Goal: Check status: Check status

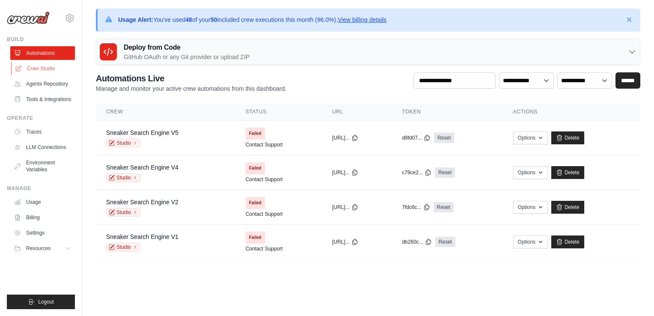
click at [40, 71] on link "Crew Studio" at bounding box center [43, 69] width 65 height 14
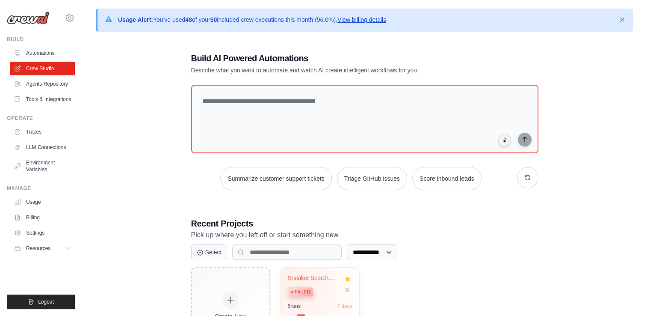
scroll to position [58, 0]
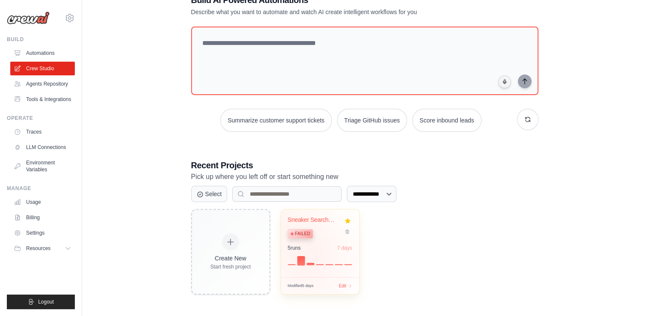
click at [307, 264] on div "Sneaker Search Engine Failed 5 run s 7 days" at bounding box center [320, 243] width 78 height 68
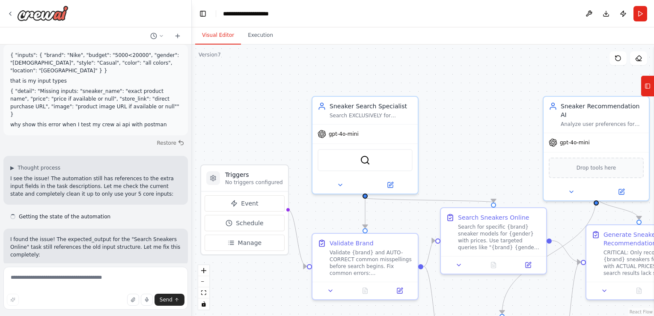
scroll to position [9272, 0]
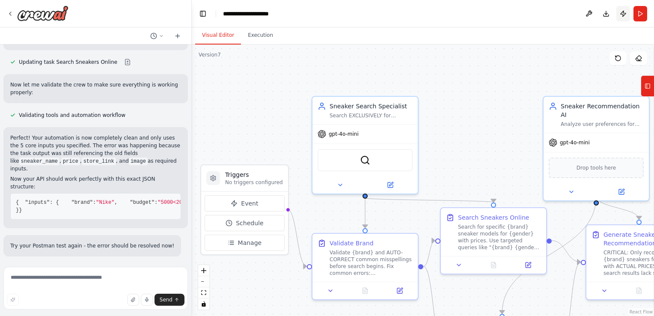
click at [624, 14] on button "Publish" at bounding box center [623, 13] width 14 height 15
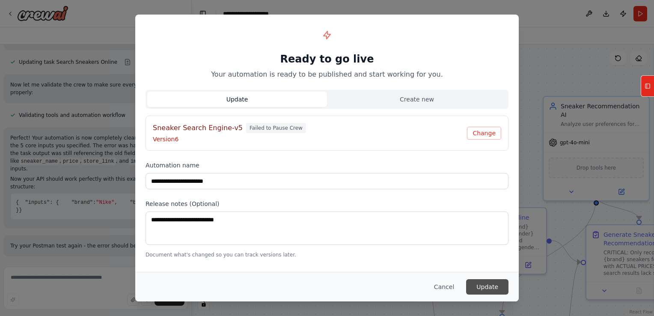
click at [493, 287] on button "Update" at bounding box center [487, 286] width 42 height 15
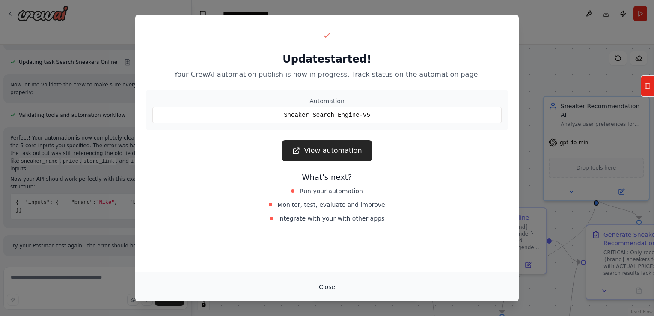
click at [331, 289] on button "Close" at bounding box center [327, 286] width 30 height 15
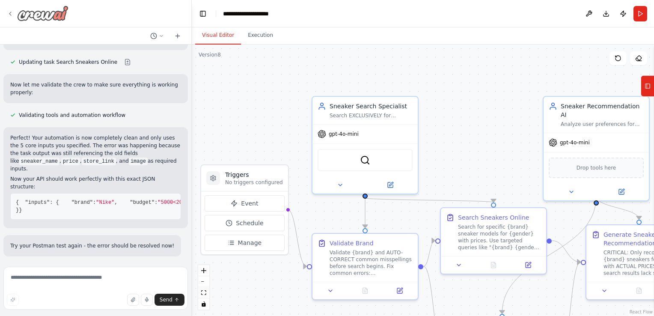
click at [9, 11] on icon at bounding box center [10, 13] width 7 height 7
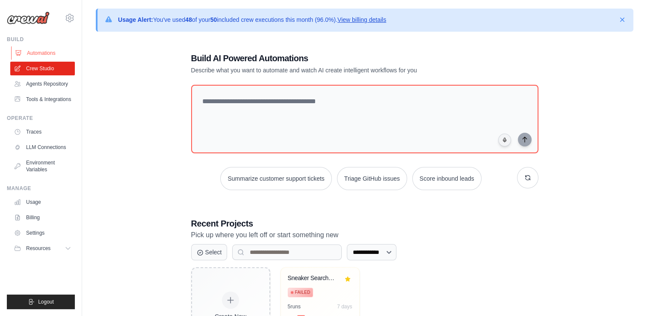
click at [36, 52] on link "Automations" at bounding box center [43, 53] width 65 height 14
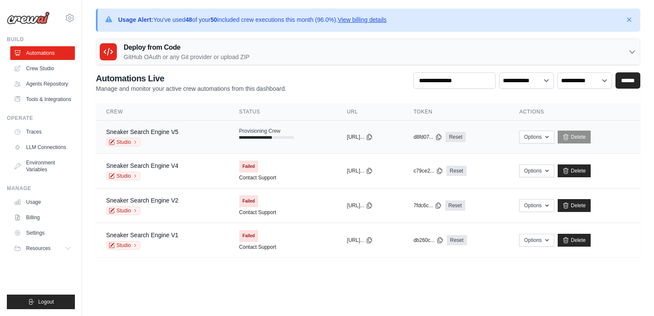
click at [214, 139] on td "Sneaker Search Engine V5 Studio" at bounding box center [162, 137] width 133 height 33
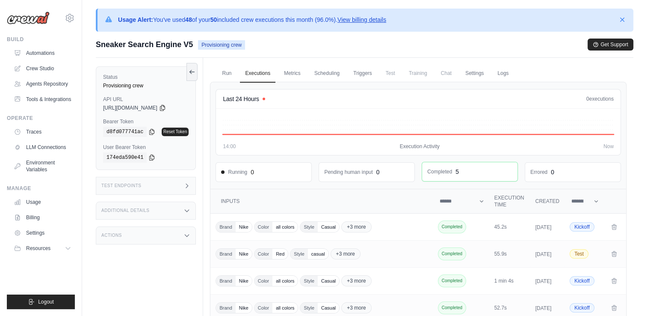
click at [469, 179] on div "Completed 5" at bounding box center [469, 171] width 95 height 19
click at [226, 81] on link "Run" at bounding box center [227, 74] width 20 height 18
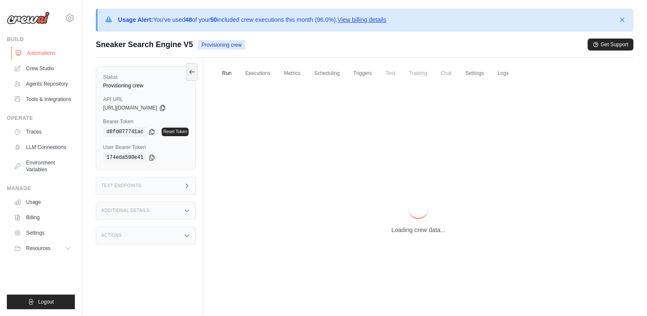
click at [33, 54] on link "Automations" at bounding box center [43, 53] width 65 height 14
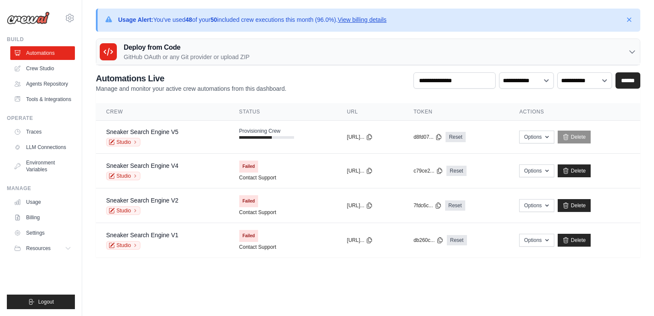
click at [160, 260] on main "Usage Alert: You've used 48 of your 50 included crew executions this month (96.…" at bounding box center [368, 138] width 572 height 276
click at [38, 68] on link "Crew Studio" at bounding box center [43, 69] width 65 height 14
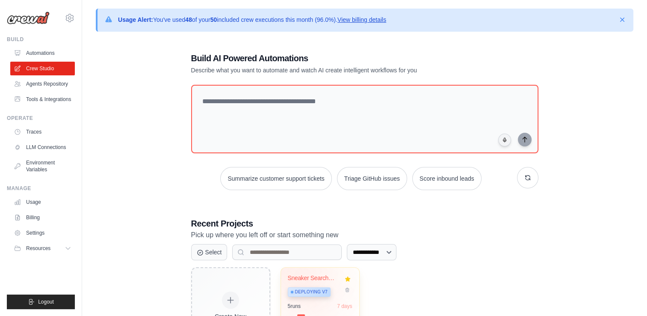
click at [307, 280] on div "Sneaker Search Engine" at bounding box center [314, 278] width 52 height 8
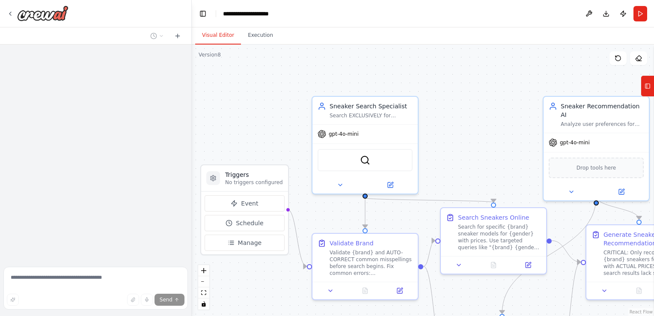
click at [483, 76] on div ".deletable-edge-delete-btn { width: 20px; height: 20px; border: 0px solid #ffff…" at bounding box center [423, 180] width 462 height 271
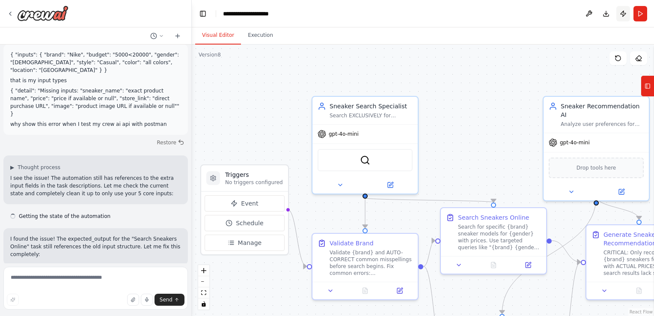
scroll to position [9272, 0]
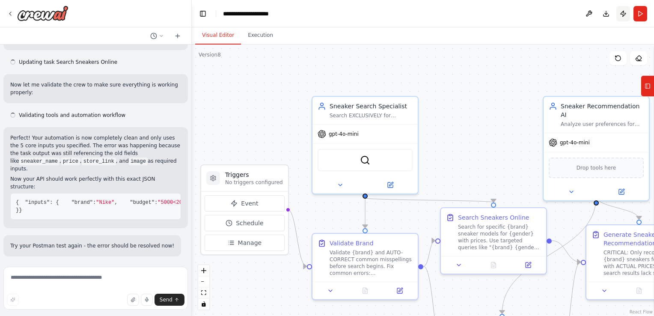
click at [623, 15] on button "Publish" at bounding box center [623, 13] width 14 height 15
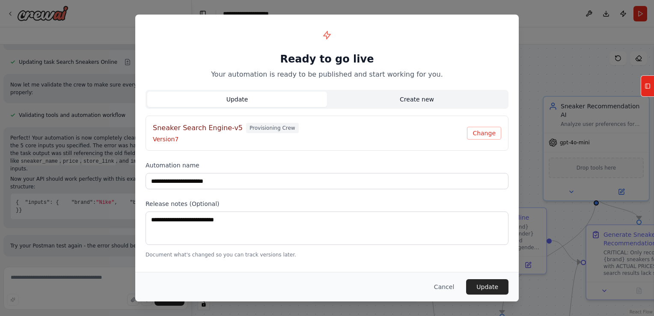
click at [392, 99] on button "Create new" at bounding box center [417, 99] width 180 height 15
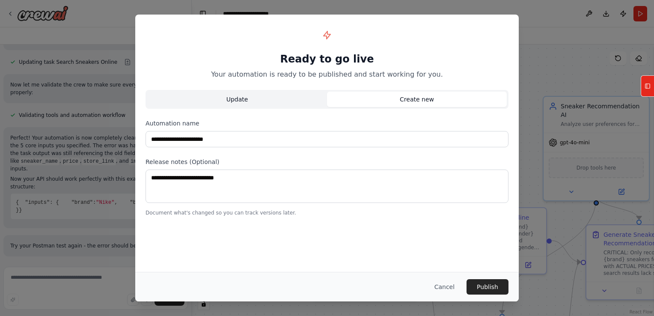
click at [288, 105] on button "Update" at bounding box center [237, 99] width 180 height 15
type input "**********"
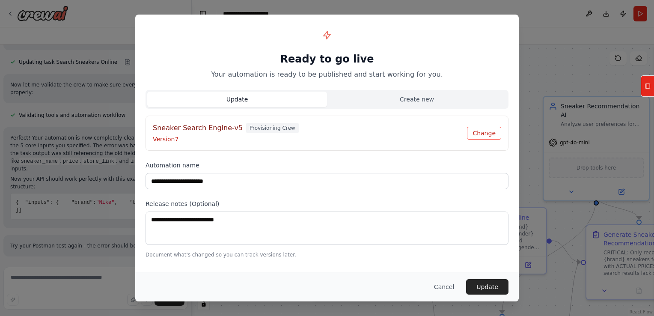
click at [476, 131] on button "Change" at bounding box center [484, 133] width 34 height 13
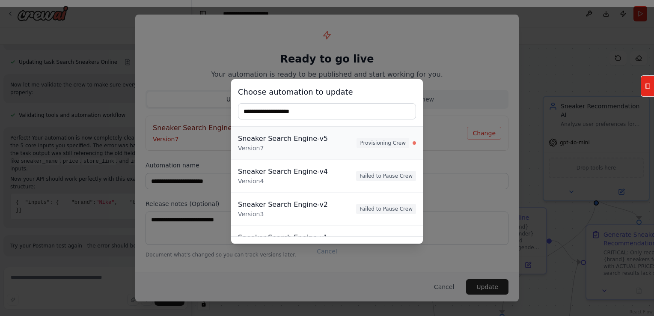
click at [371, 148] on div "Sneaker Search Engine-v5 Version 7 Provisioning Crew" at bounding box center [327, 143] width 178 height 19
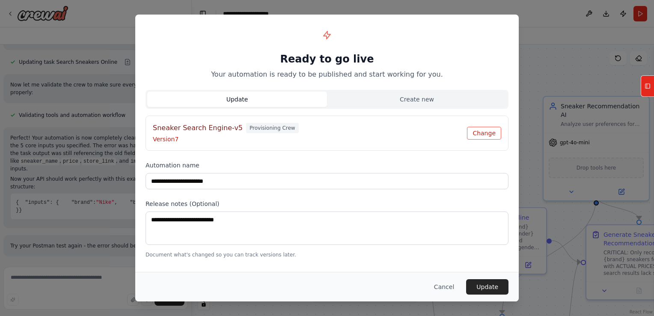
click at [474, 138] on button "Change" at bounding box center [484, 133] width 34 height 13
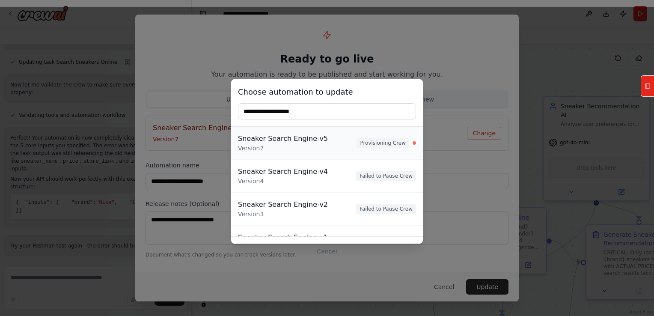
click at [398, 151] on div "Sneaker Search Engine-v5 Version 7 Provisioning Crew" at bounding box center [327, 143] width 178 height 19
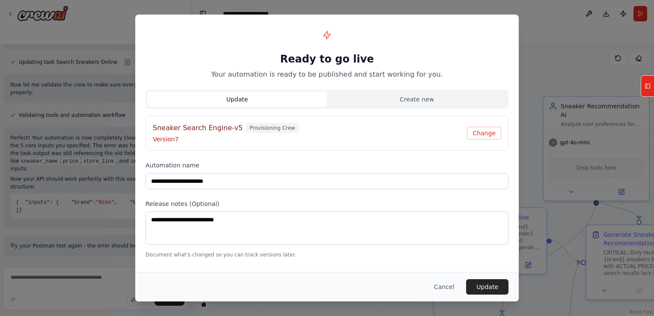
click at [532, 42] on div "**********" at bounding box center [327, 158] width 654 height 316
click at [480, 287] on button "Update" at bounding box center [487, 286] width 42 height 15
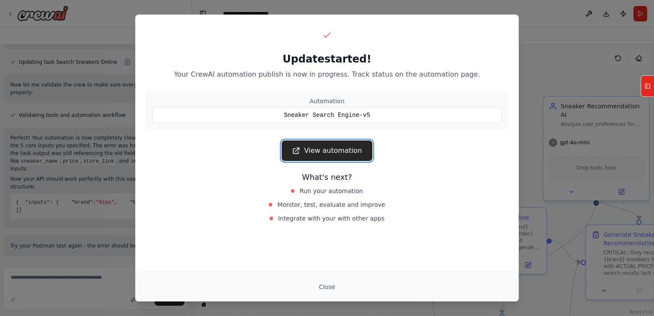
click at [342, 160] on link "View automation" at bounding box center [327, 150] width 90 height 21
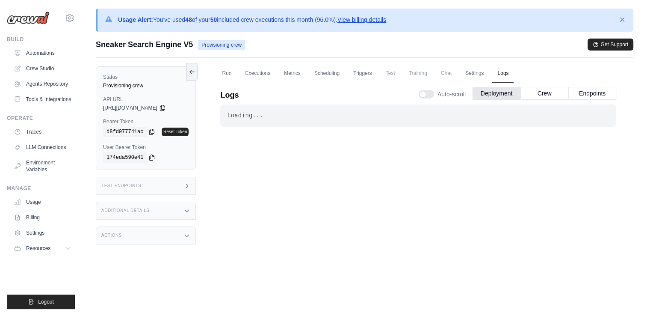
click at [282, 118] on div "Loading..." at bounding box center [418, 115] width 383 height 9
click at [171, 137] on div "Status Provisioning crew API URL copied [URL][DOMAIN_NAME] Bearer Token copied …" at bounding box center [146, 118] width 100 height 104
click at [246, 194] on div "Loading... . . . In Progress" at bounding box center [418, 222] width 396 height 237
click at [262, 175] on div "Loading... . . . In Progress" at bounding box center [418, 222] width 396 height 237
click at [45, 65] on link "Crew Studio" at bounding box center [43, 69] width 65 height 14
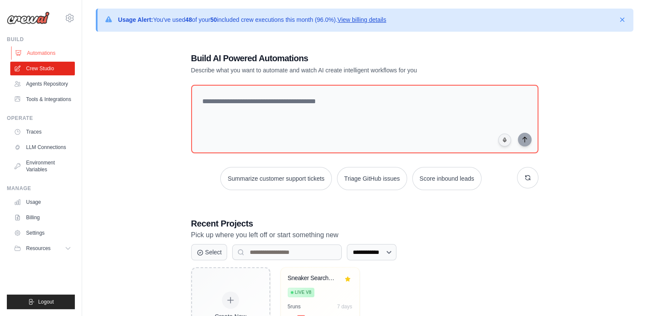
click at [41, 49] on link "Automations" at bounding box center [43, 53] width 65 height 14
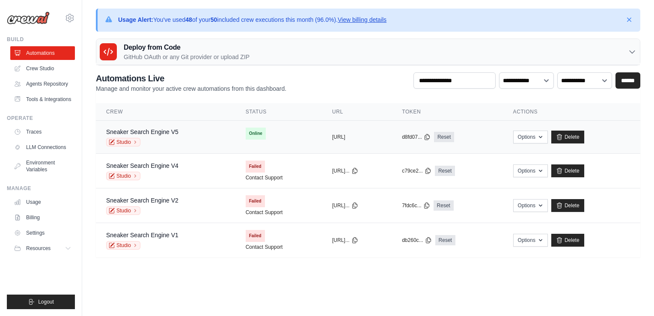
click at [246, 133] on span "Online" at bounding box center [256, 134] width 20 height 12
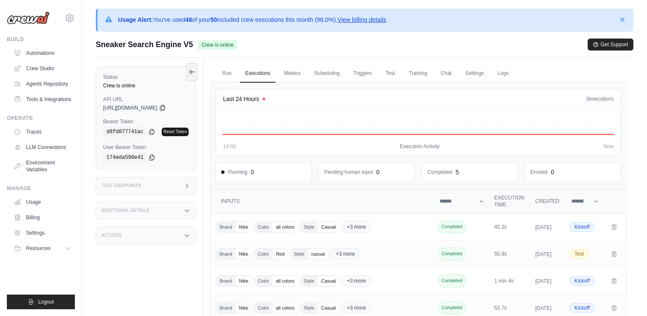
click at [174, 133] on link "Reset Token" at bounding box center [175, 132] width 27 height 9
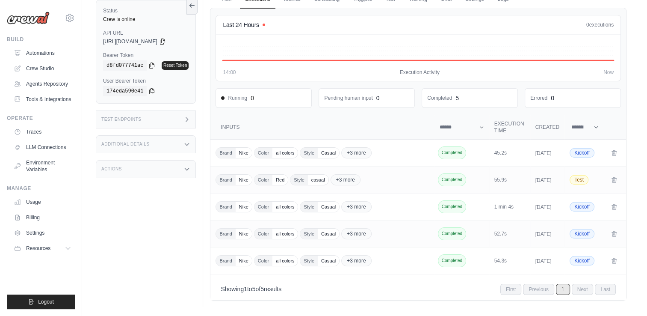
scroll to position [94, 0]
click at [347, 174] on span "+3 more" at bounding box center [346, 179] width 30 height 11
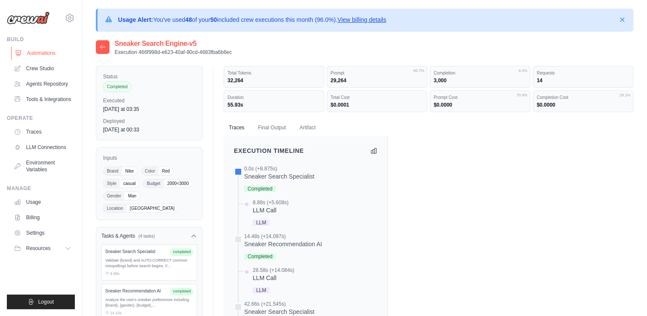
click at [52, 51] on link "Automations" at bounding box center [43, 53] width 65 height 14
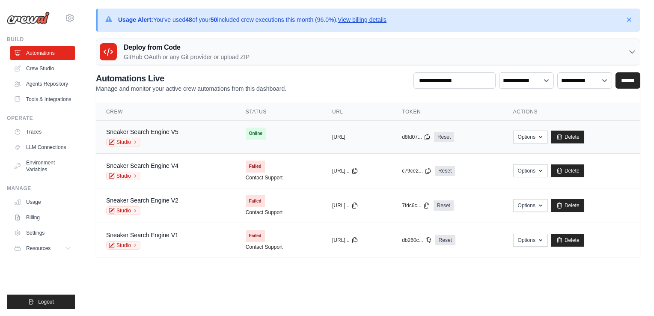
click at [198, 142] on div "Sneaker Search Engine V5 Studio" at bounding box center [165, 137] width 119 height 19
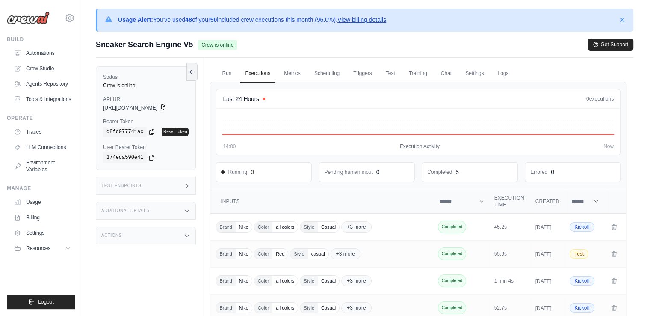
click at [165, 108] on icon at bounding box center [162, 108] width 5 height 6
click at [178, 132] on link "Reset Token" at bounding box center [175, 132] width 27 height 9
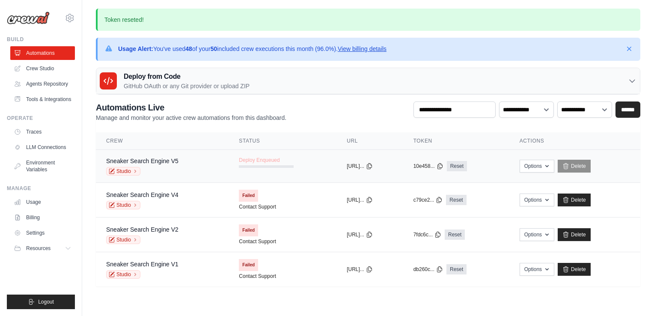
click at [237, 168] on td "Deploy Enqueued" at bounding box center [283, 162] width 108 height 25
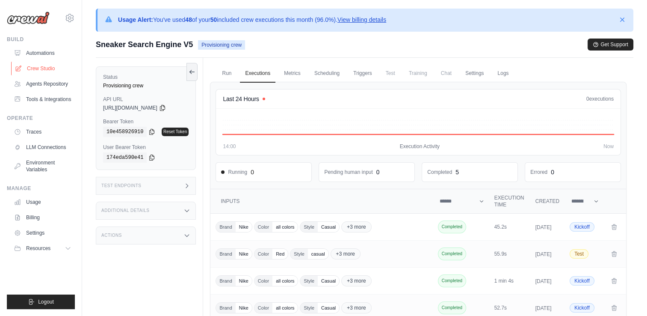
click at [45, 65] on link "Crew Studio" at bounding box center [43, 69] width 65 height 14
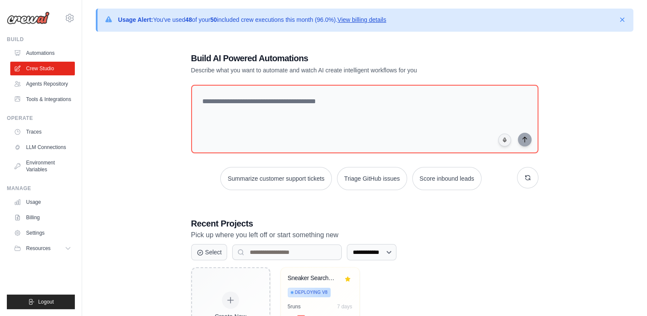
scroll to position [58, 0]
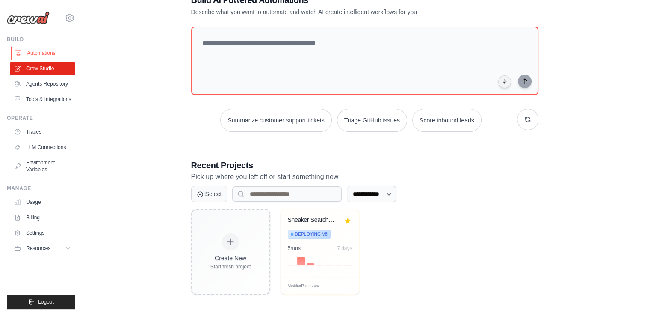
click at [34, 52] on link "Automations" at bounding box center [43, 53] width 65 height 14
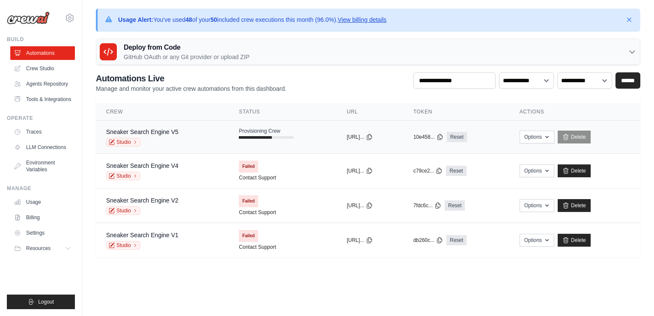
click at [229, 131] on td "Provisioning Crew" at bounding box center [283, 133] width 108 height 25
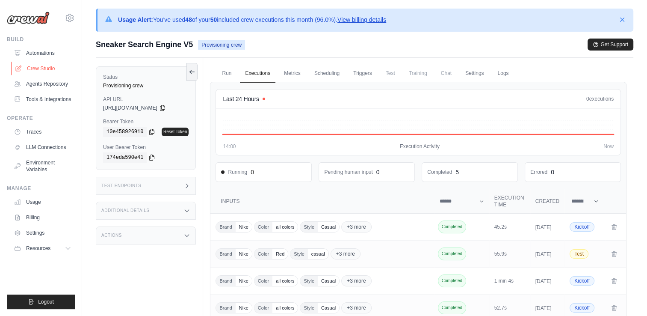
click at [34, 72] on link "Crew Studio" at bounding box center [43, 69] width 65 height 14
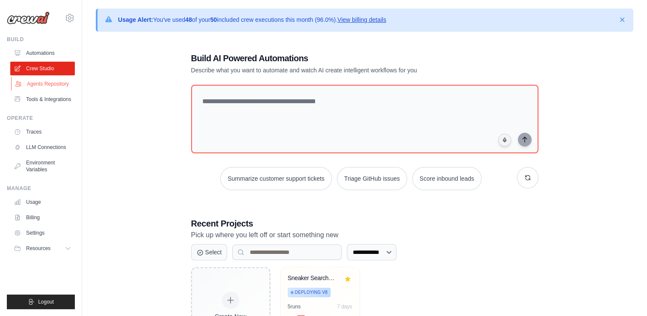
click at [51, 82] on link "Agents Repository" at bounding box center [43, 84] width 65 height 14
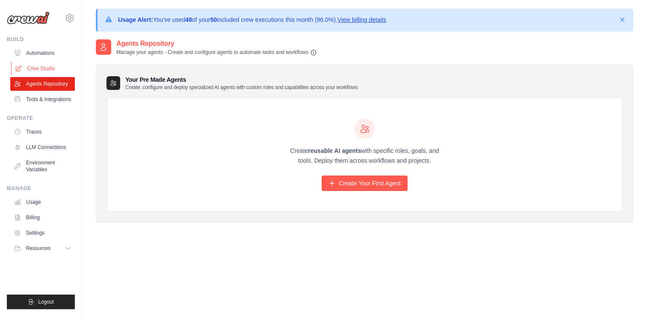
click at [49, 72] on link "Crew Studio" at bounding box center [43, 69] width 65 height 14
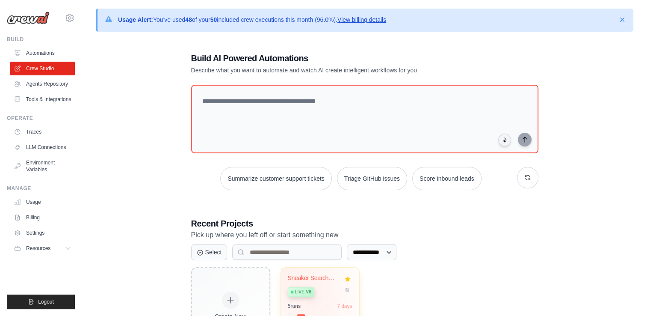
click at [310, 296] on div "Sneaker Search Engine Live v8" at bounding box center [314, 287] width 52 height 26
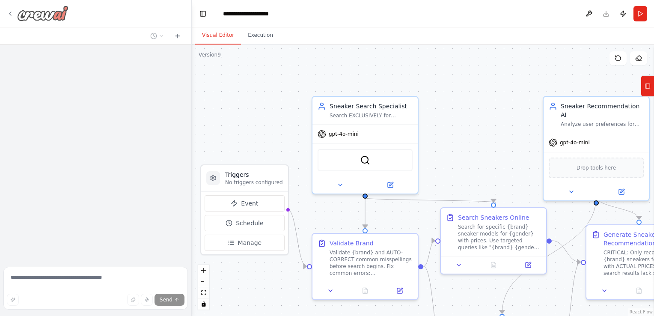
click at [8, 14] on icon at bounding box center [10, 13] width 7 height 7
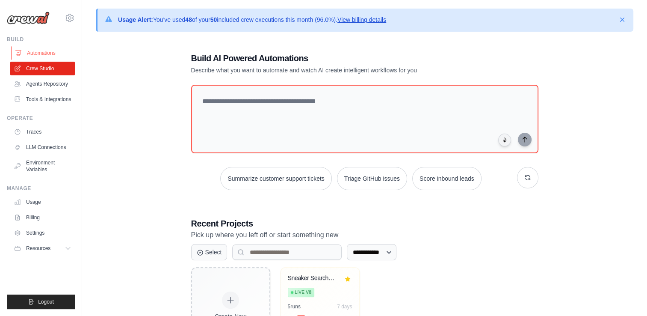
click at [34, 54] on link "Automations" at bounding box center [43, 53] width 65 height 14
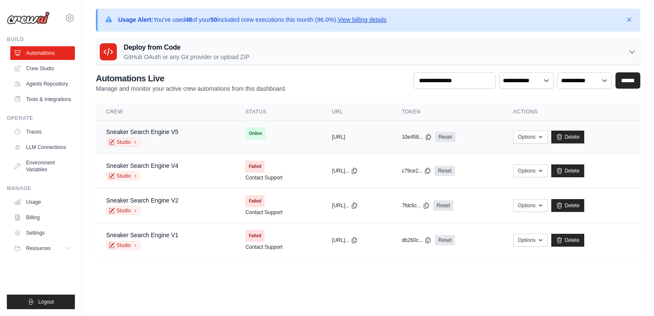
click at [381, 139] on div "copied https://sneaker-search-engine-v5-5f" at bounding box center [356, 137] width 49 height 7
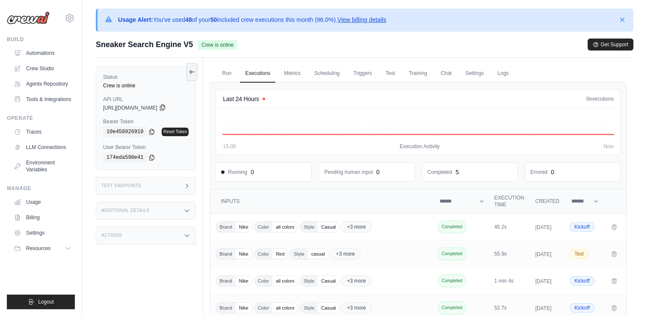
click at [165, 106] on icon at bounding box center [162, 108] width 5 height 6
click at [148, 129] on icon at bounding box center [151, 131] width 7 height 7
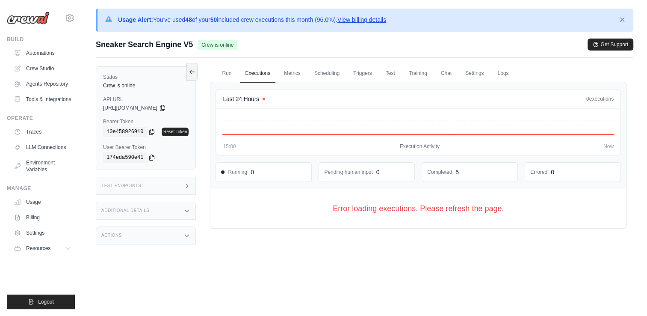
click at [375, 18] on link "View billing details" at bounding box center [362, 19] width 49 height 7
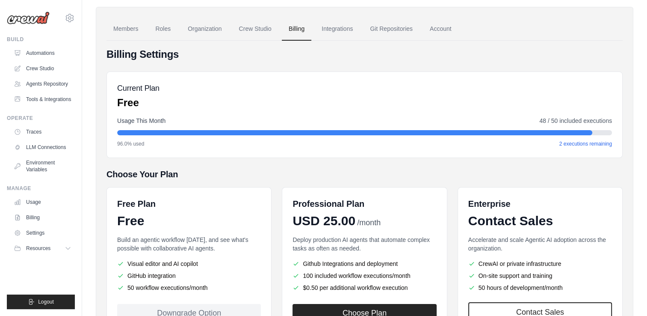
scroll to position [58, 0]
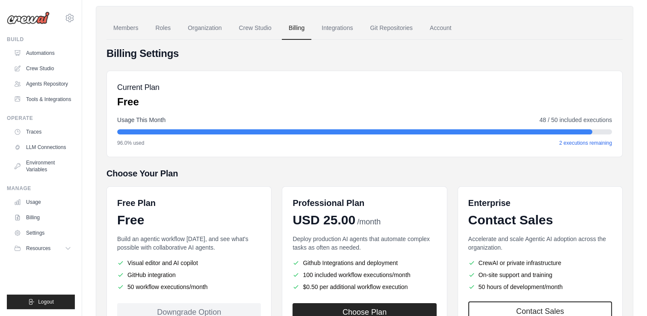
click at [573, 141] on span "2 executions remaining" at bounding box center [586, 142] width 53 height 7
drag, startPoint x: 462, startPoint y: 101, endPoint x: 394, endPoint y: 104, distance: 68.1
click at [394, 104] on div "Current Plan Free" at bounding box center [364, 94] width 495 height 27
